Goal: Task Accomplishment & Management: Use online tool/utility

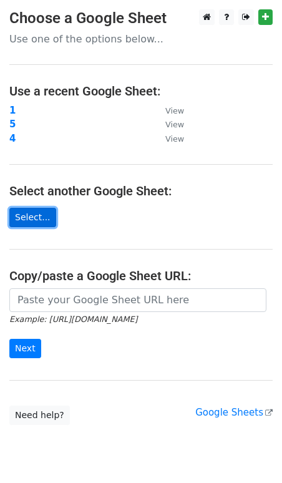
click at [34, 219] on link "Select..." at bounding box center [32, 217] width 47 height 19
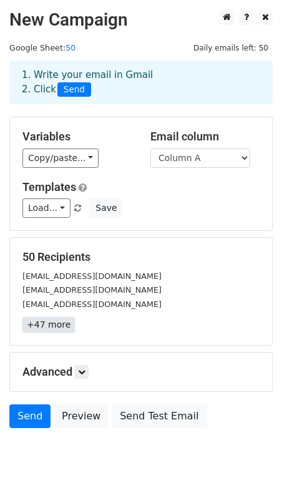
click at [55, 319] on link "+47 more" at bounding box center [48, 325] width 52 height 16
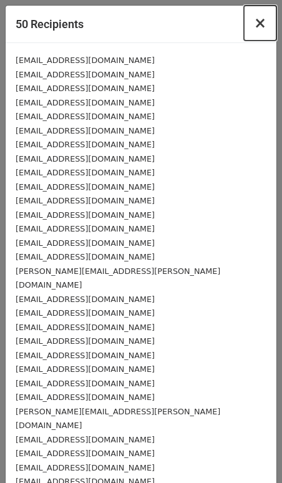
click at [260, 24] on span "×" at bounding box center [260, 22] width 12 height 17
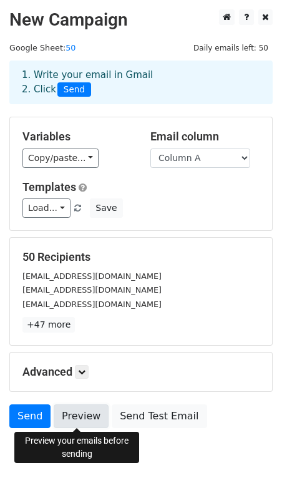
click at [87, 410] on link "Preview" at bounding box center [81, 417] width 55 height 24
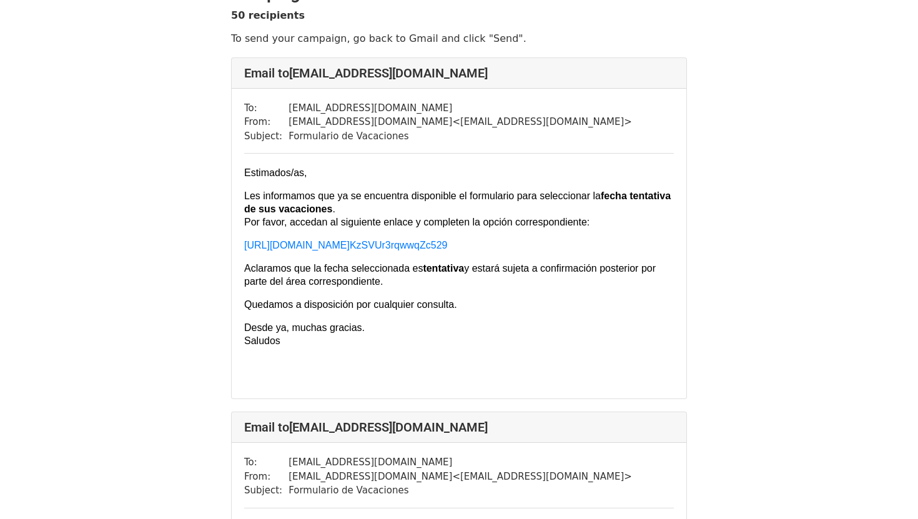
scroll to position [31, 0]
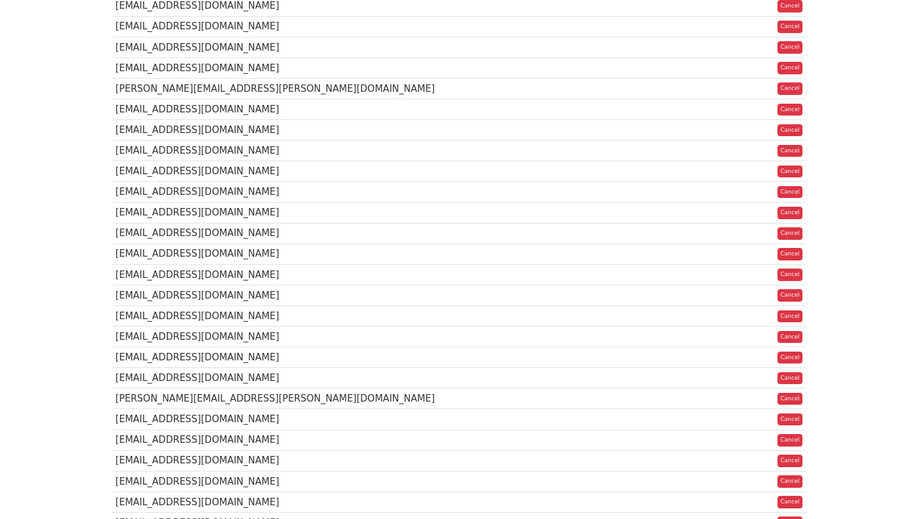
scroll to position [844, 0]
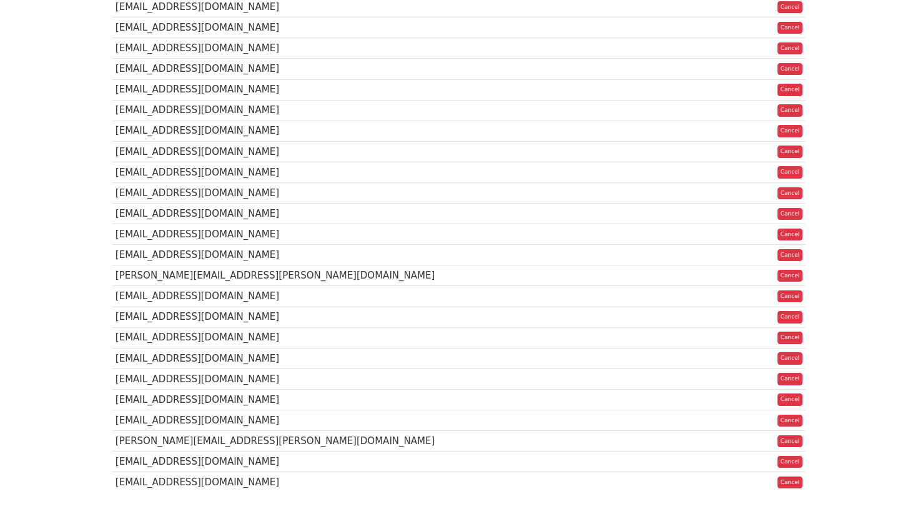
scroll to position [840, 0]
